Goal: Use online tool/utility: Use online tool/utility

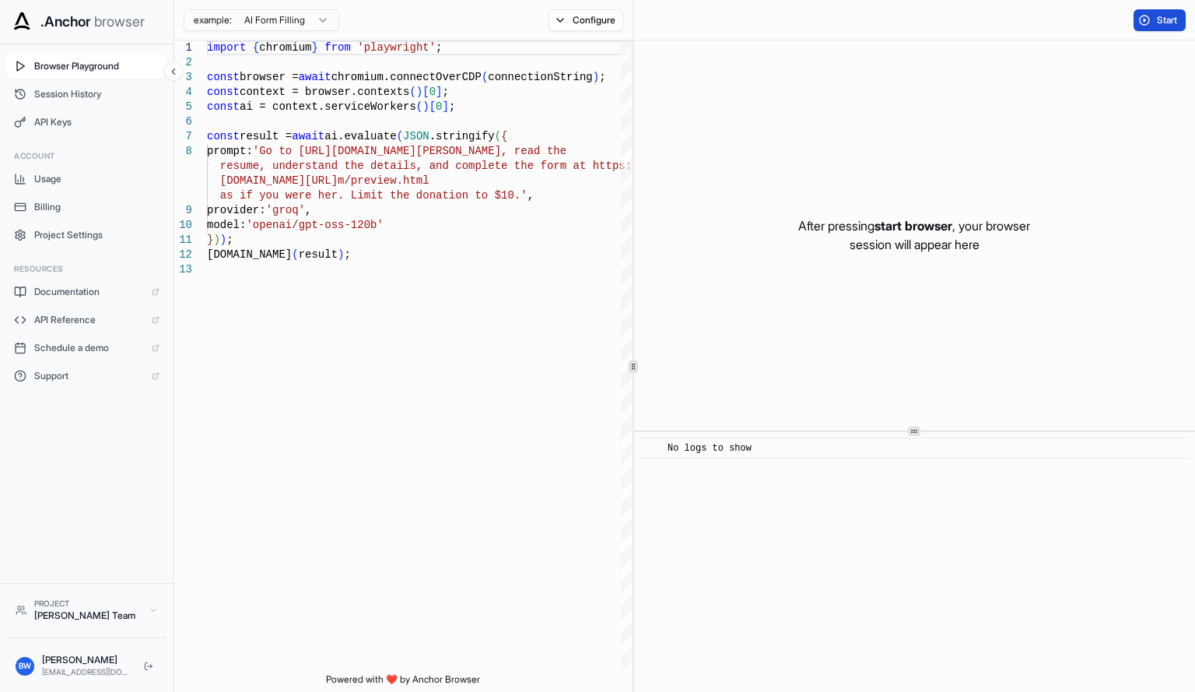
click at [1150, 26] on button "Start" at bounding box center [1160, 20] width 52 height 22
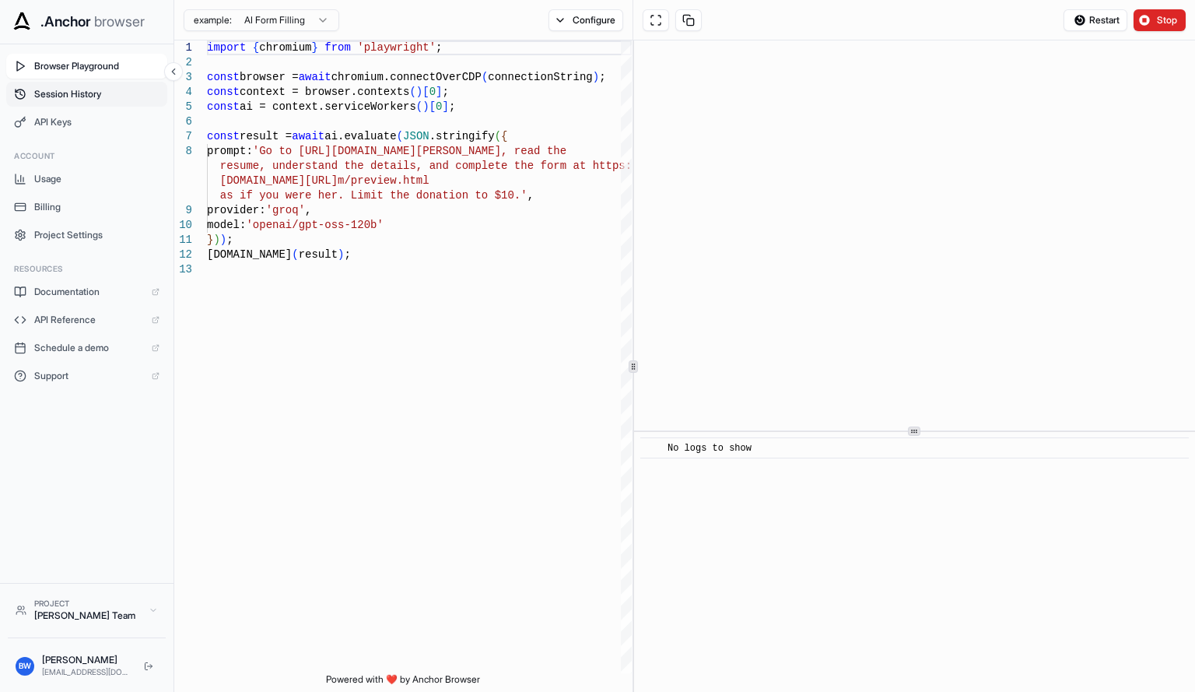
click at [100, 89] on span "Session History" at bounding box center [96, 94] width 125 height 12
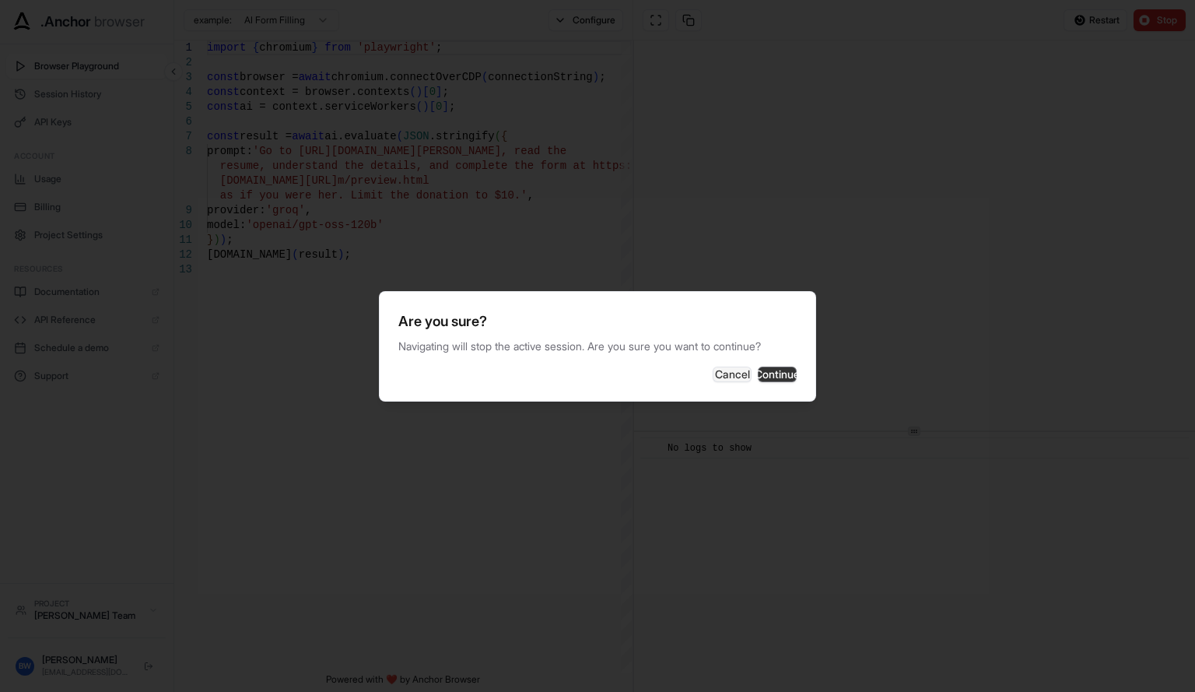
click at [780, 379] on button "Continue" at bounding box center [777, 374] width 39 height 16
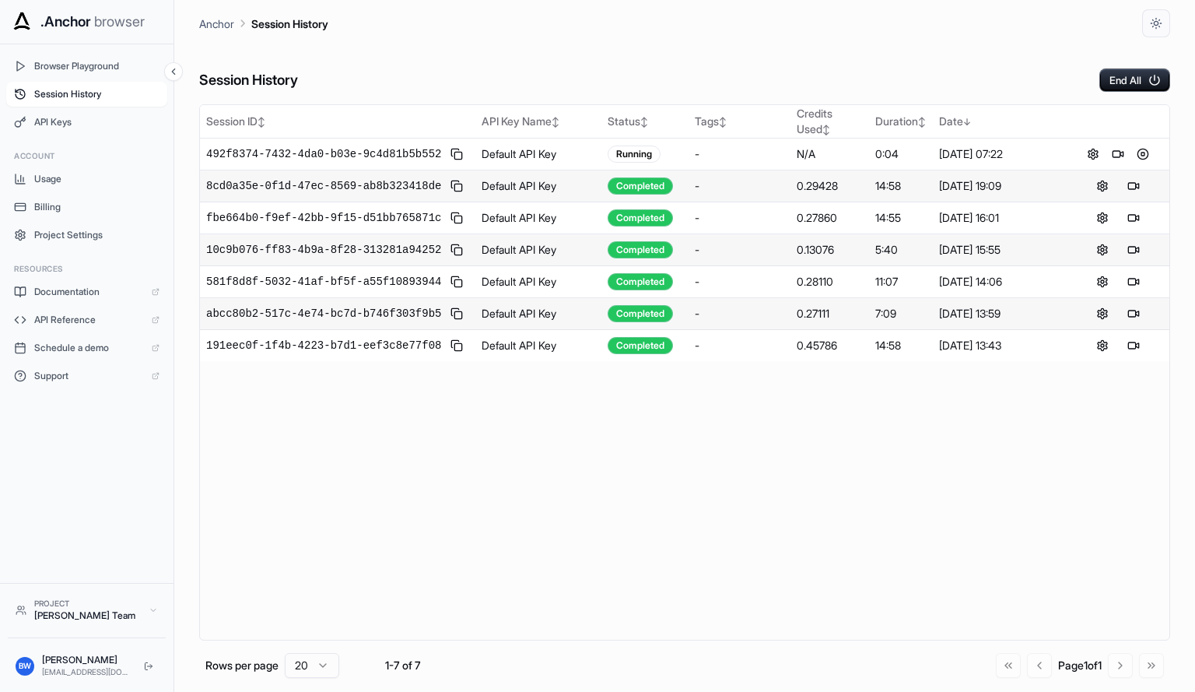
click at [584, 196] on td "Default API Key" at bounding box center [538, 186] width 126 height 32
click at [615, 192] on div "Completed" at bounding box center [640, 185] width 65 height 17
click at [624, 188] on div "Completed" at bounding box center [640, 185] width 65 height 17
click at [1135, 190] on button at bounding box center [1133, 186] width 19 height 19
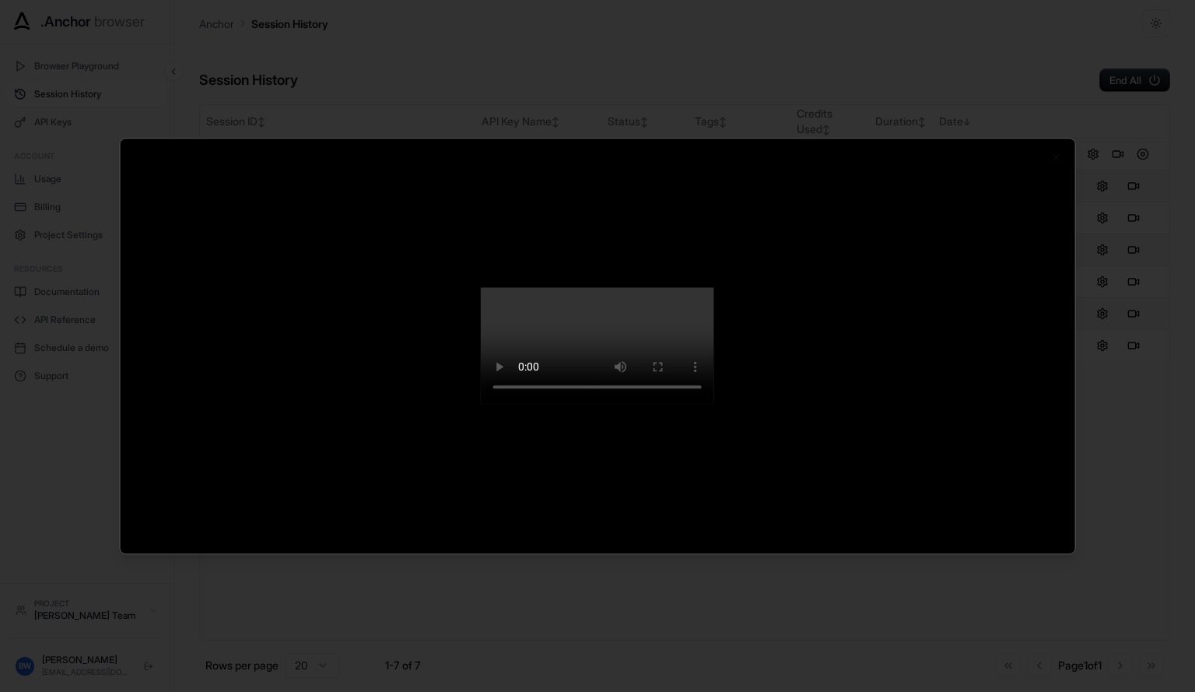
click at [1109, 576] on div at bounding box center [597, 346] width 1195 height 692
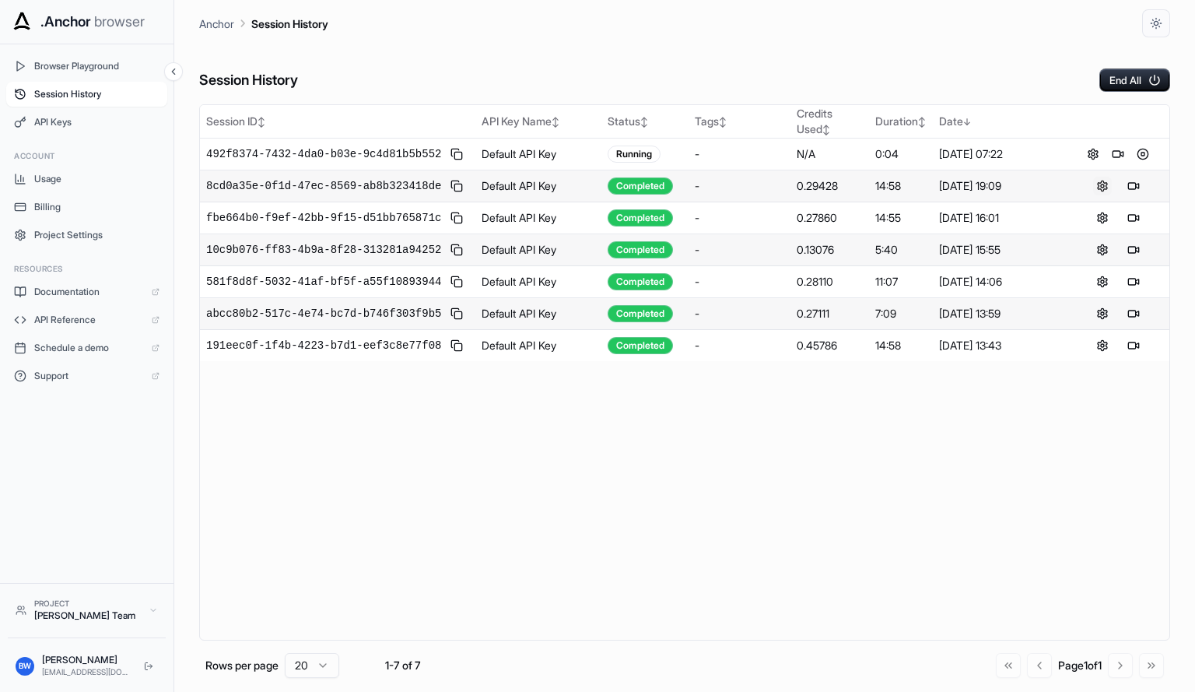
click at [1101, 192] on body ".Anchor browser Browser Playground Session History API Keys Account Usage Billi…" at bounding box center [597, 346] width 1195 height 692
click at [921, 529] on div "Session ID ↕ API Key Name ↕ Status ↕ Tags ↕ Credits Used ↕ Duration ↕ Date ↓ 49…" at bounding box center [684, 372] width 971 height 536
click at [1142, 148] on button at bounding box center [1143, 154] width 19 height 19
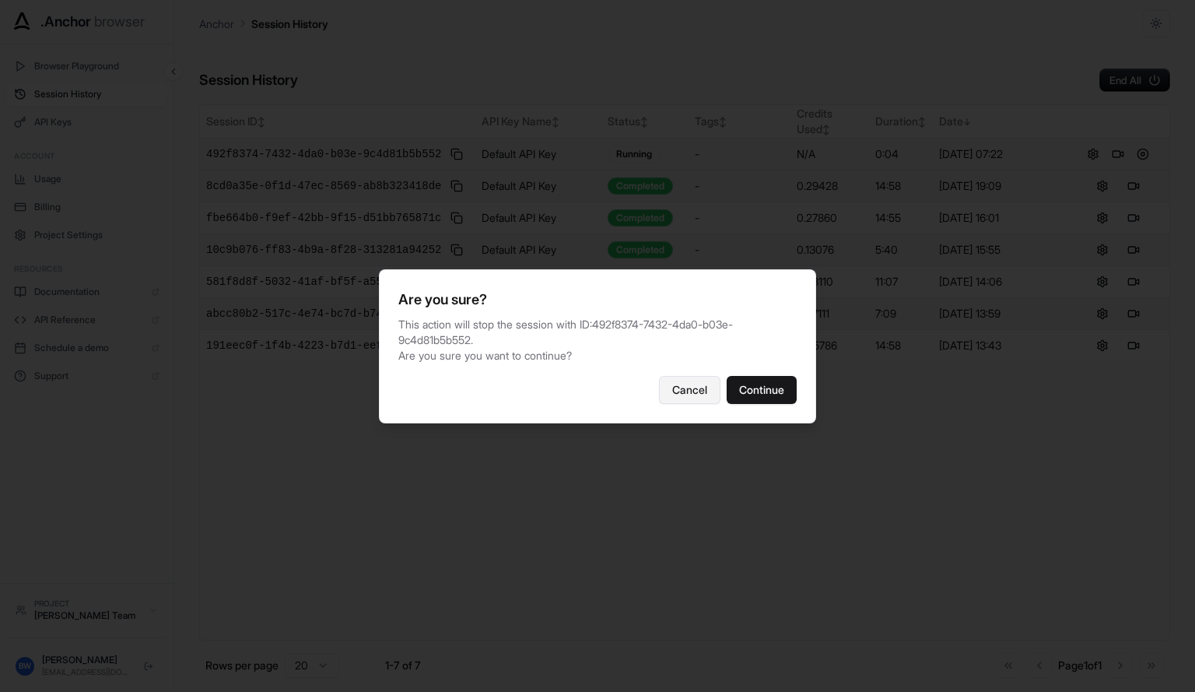
click at [683, 386] on button "Cancel" at bounding box center [689, 390] width 61 height 28
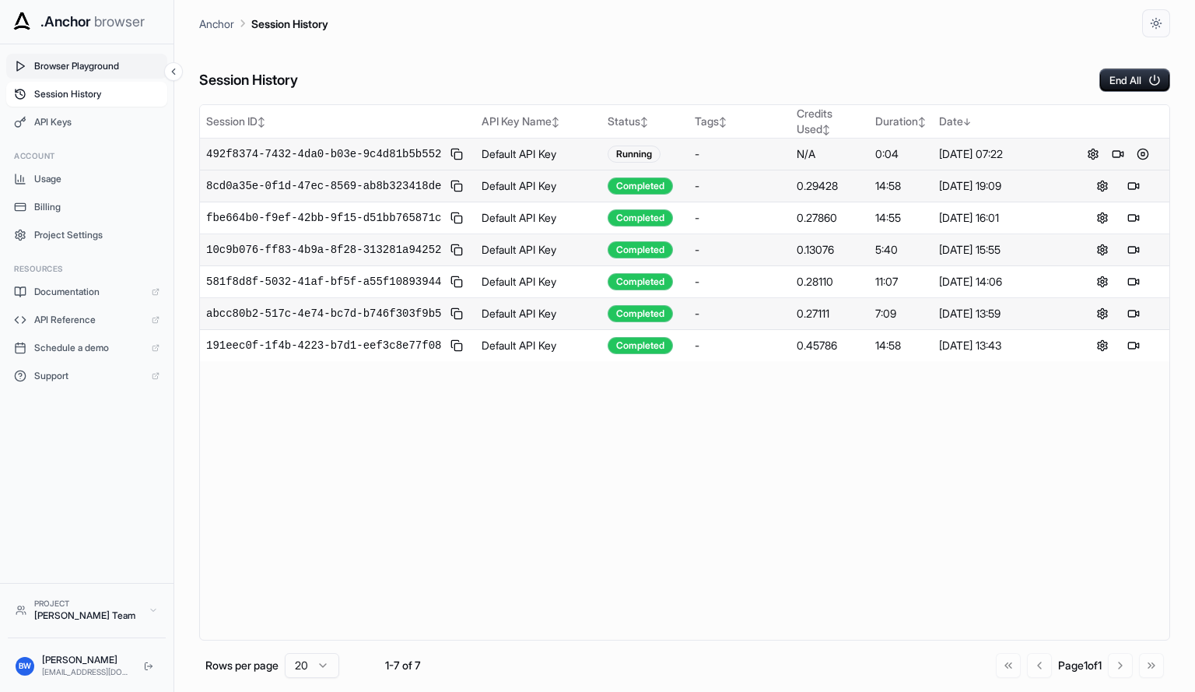
click at [55, 66] on span "Browser Playground" at bounding box center [96, 66] width 125 height 12
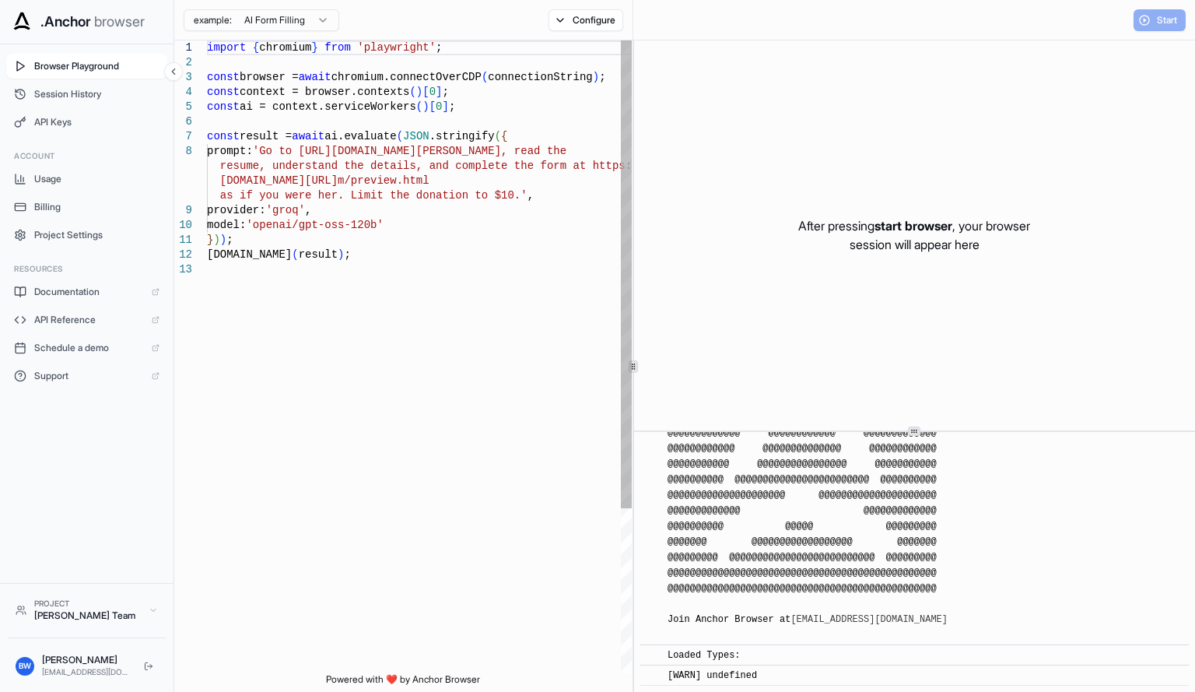
scroll to position [408, 0]
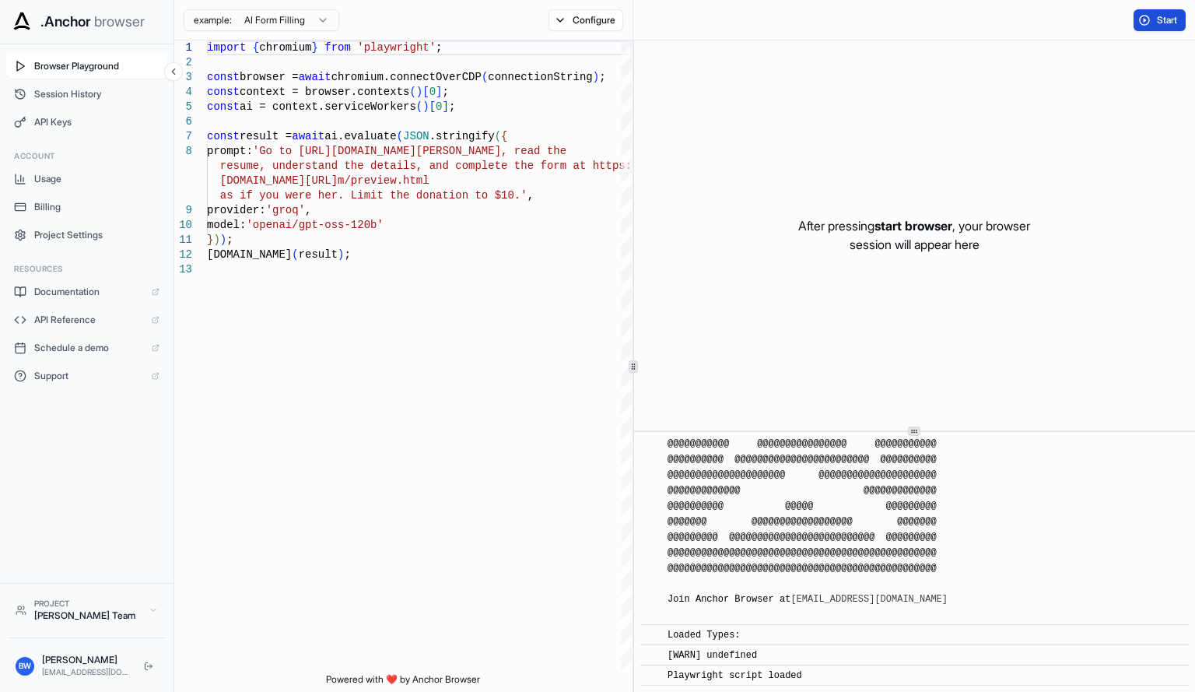
click at [1150, 23] on button "Start" at bounding box center [1160, 20] width 52 height 22
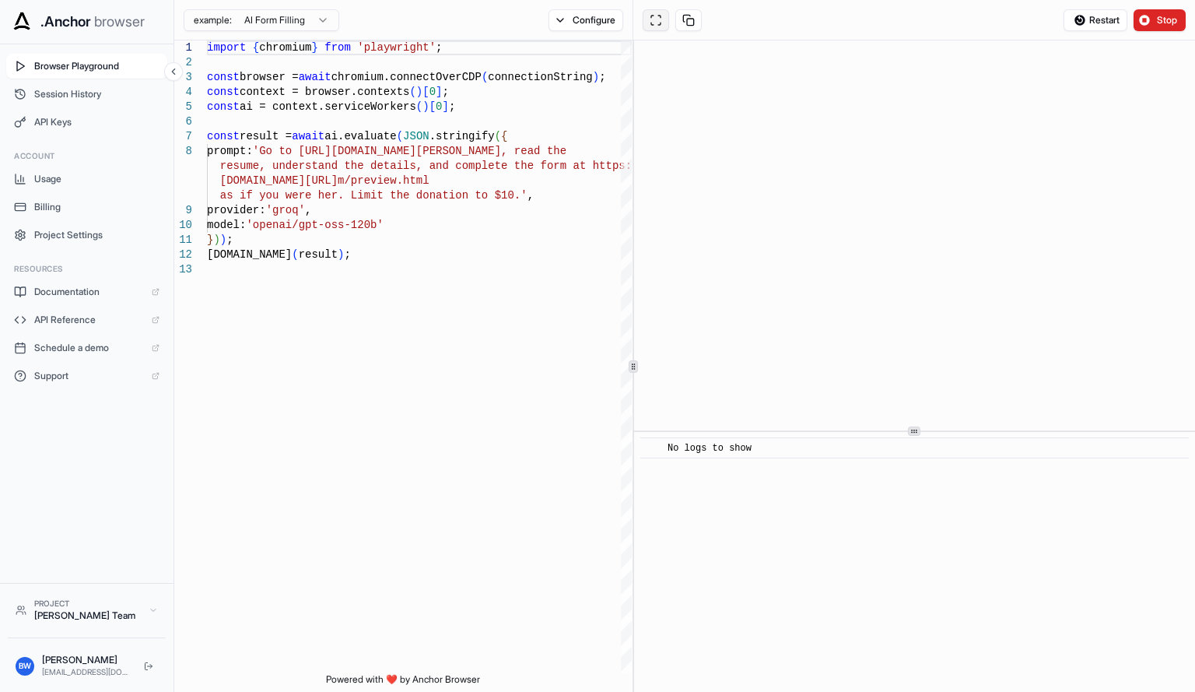
click at [656, 18] on button at bounding box center [656, 20] width 26 height 22
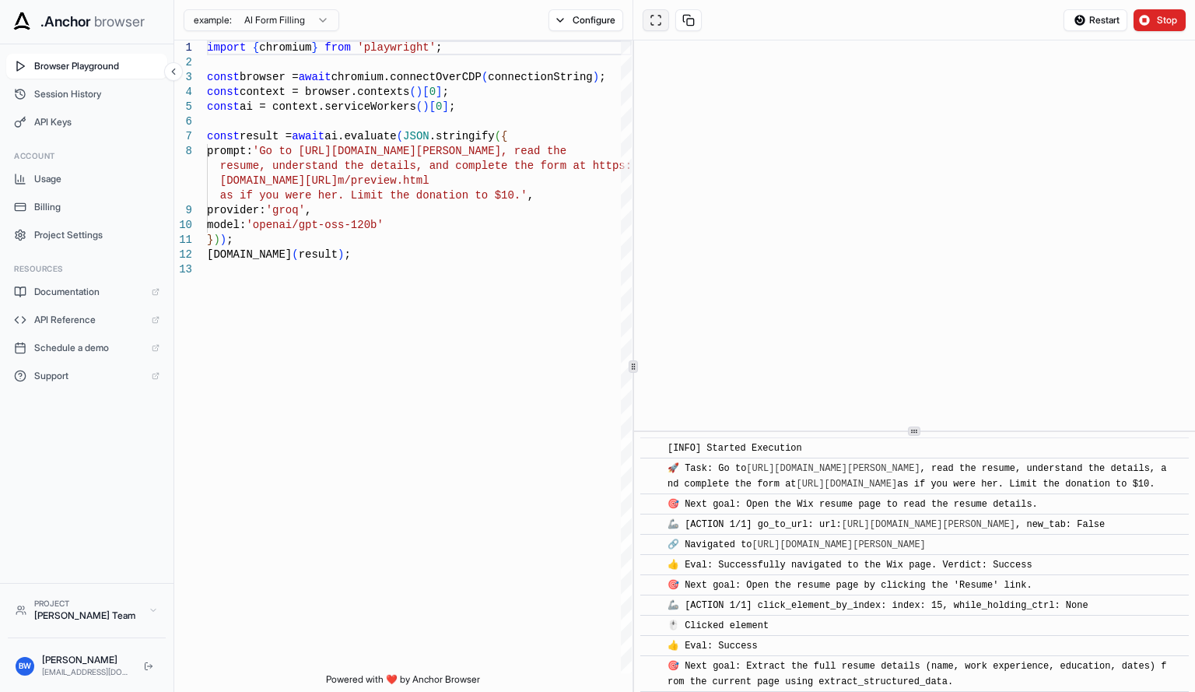
scroll to position [1836, 0]
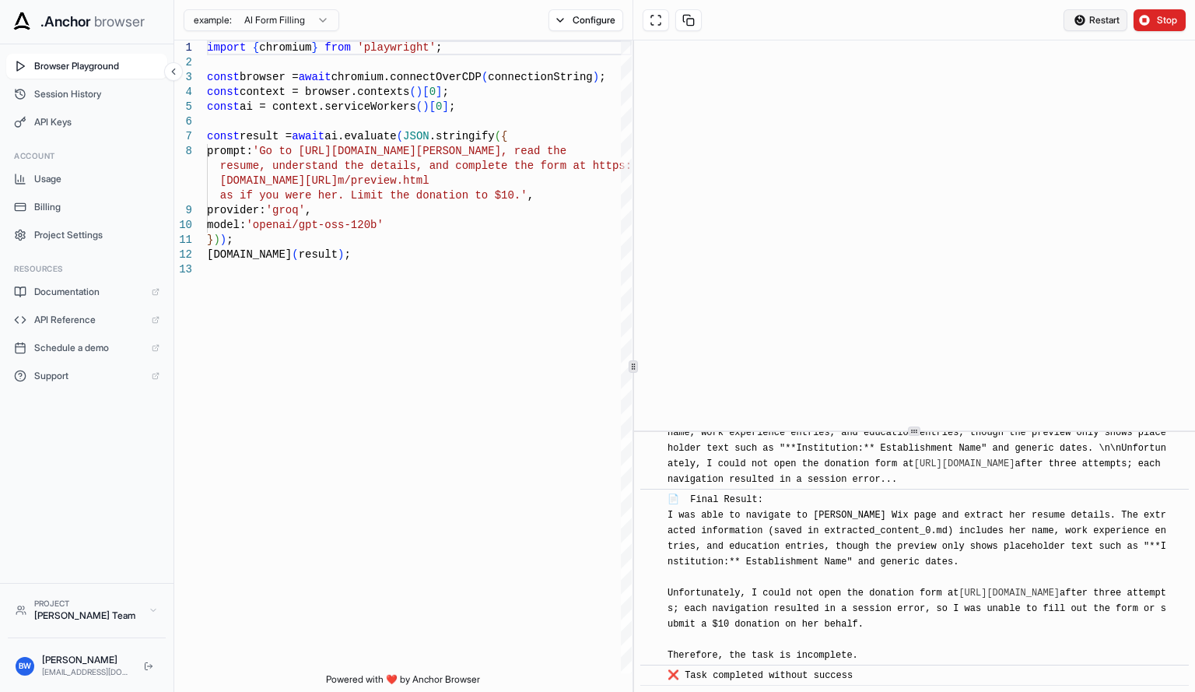
click at [1089, 22] on span "Restart" at bounding box center [1104, 20] width 30 height 12
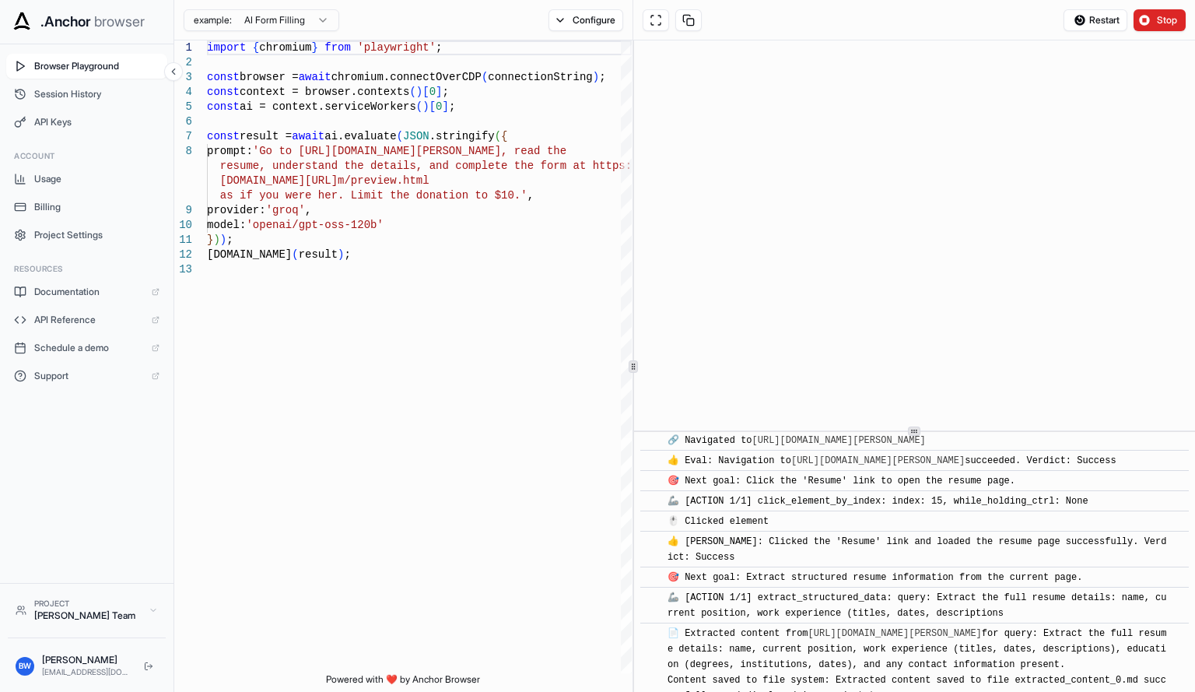
scroll to position [202, 0]
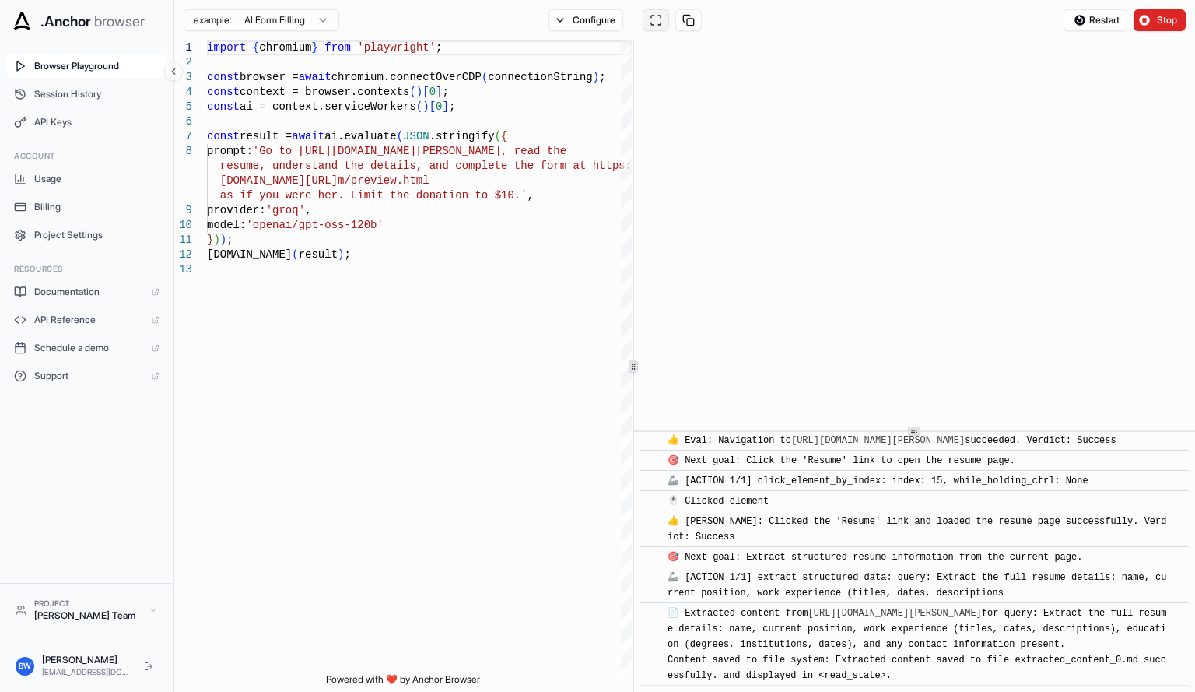
click at [657, 26] on button at bounding box center [656, 20] width 26 height 22
